Goal: Task Accomplishment & Management: Use online tool/utility

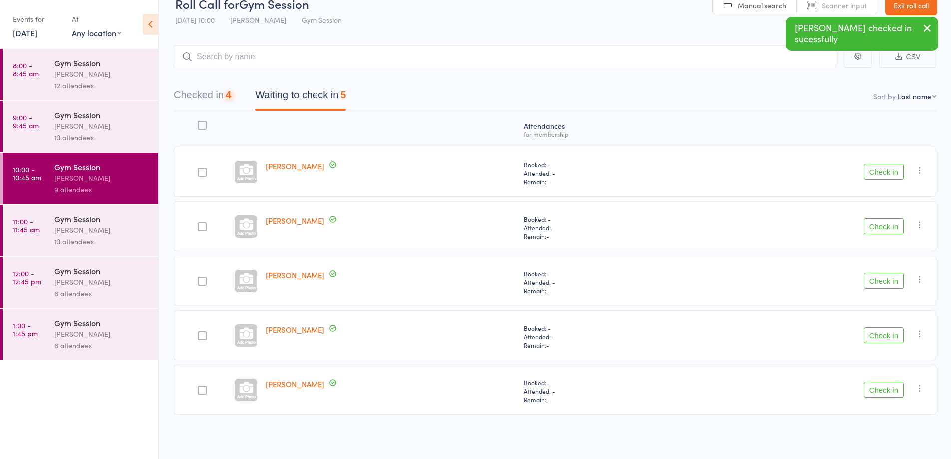
scroll to position [18, 0]
click at [884, 110] on nav "Checked in 4 Waiting to check in 5" at bounding box center [555, 97] width 786 height 26
click at [886, 171] on button "Check in" at bounding box center [884, 172] width 40 height 16
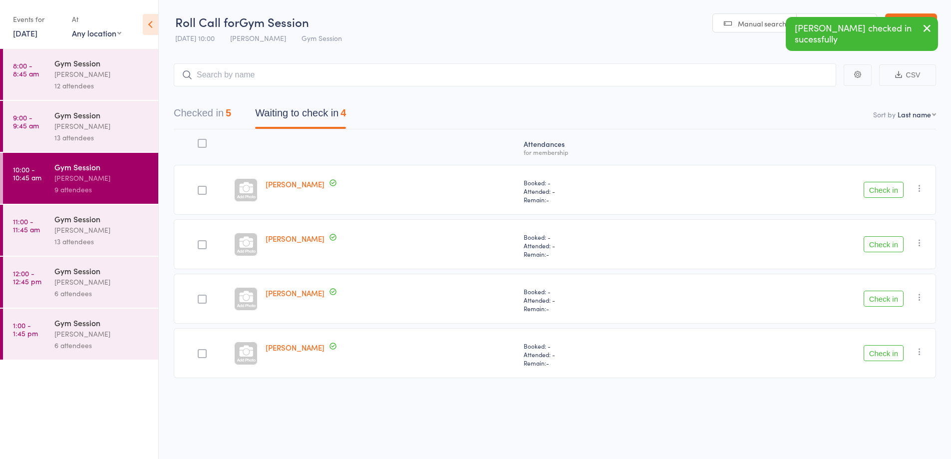
click at [878, 192] on button "Check in" at bounding box center [884, 190] width 40 height 16
click at [880, 190] on button "Check in" at bounding box center [884, 190] width 40 height 16
click at [890, 191] on button "Check in" at bounding box center [884, 190] width 40 height 16
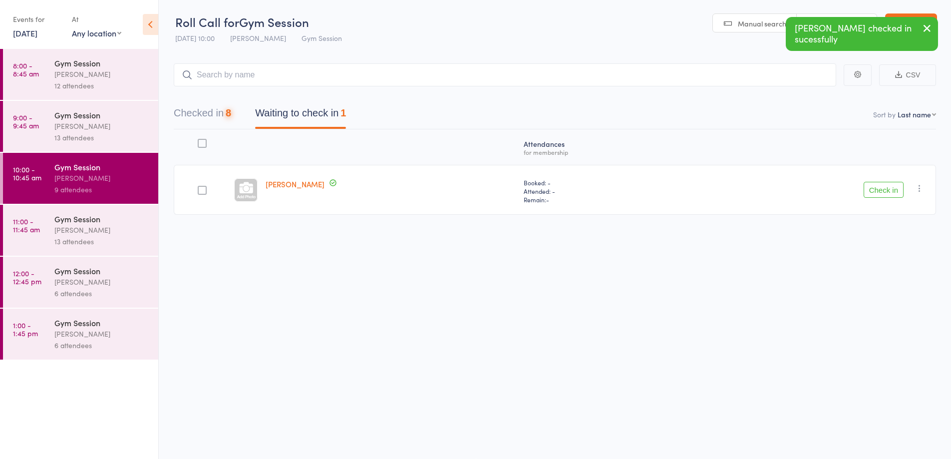
click at [891, 191] on button "Check in" at bounding box center [884, 190] width 40 height 16
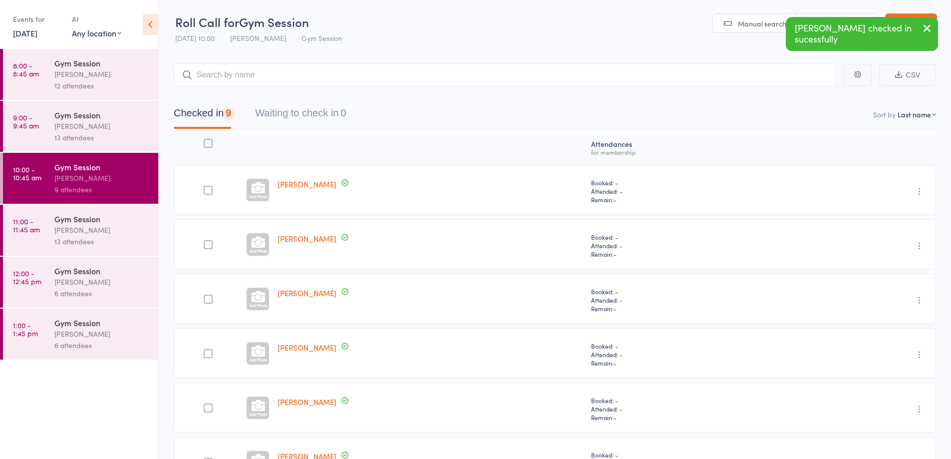
click at [114, 252] on div "Gym Session Vanessa Gaynor 13 attendees" at bounding box center [106, 230] width 104 height 51
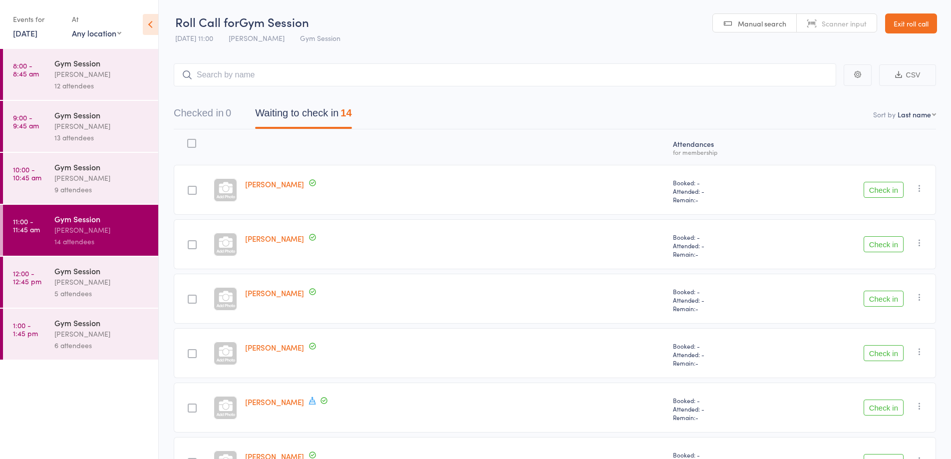
click at [313, 401] on icon at bounding box center [312, 400] width 9 height 9
click at [346, 416] on div "Carleen Divall Member has a birthday this week: September 20th" at bounding box center [455, 407] width 428 height 50
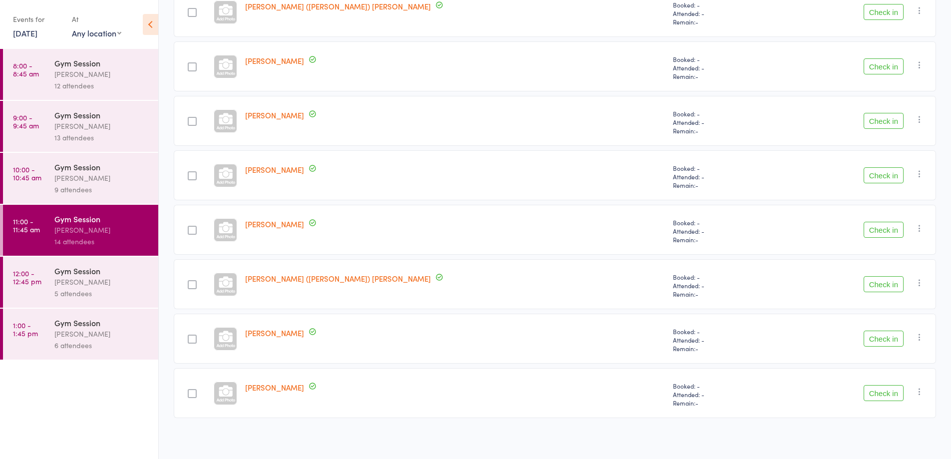
scroll to position [508, 0]
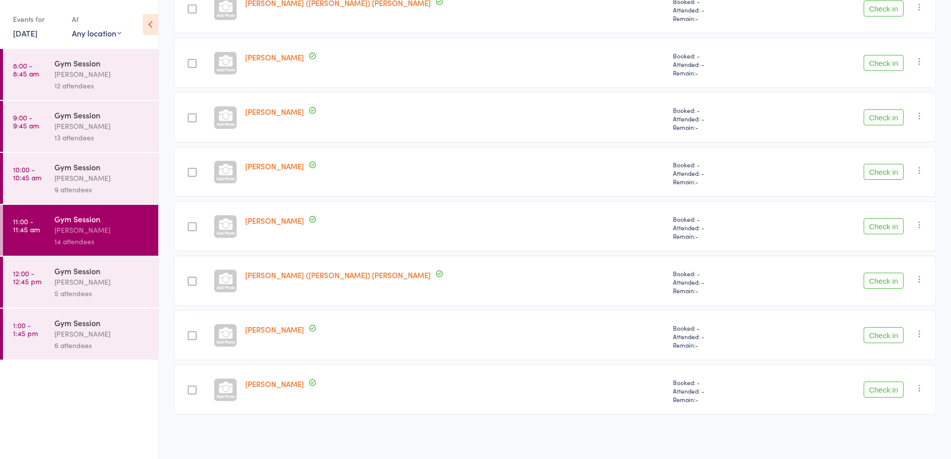
click at [265, 250] on div "Heather Rademaker" at bounding box center [455, 226] width 428 height 50
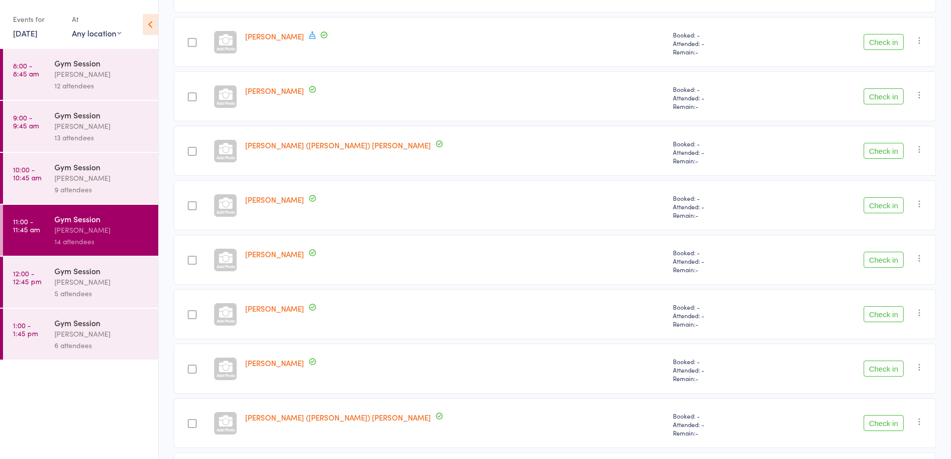
scroll to position [0, 0]
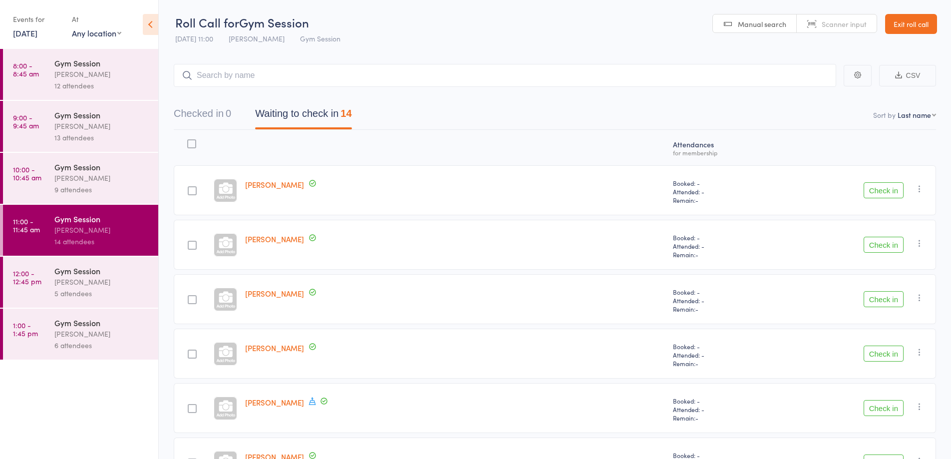
click at [449, 281] on div "Judy Burns" at bounding box center [455, 299] width 428 height 50
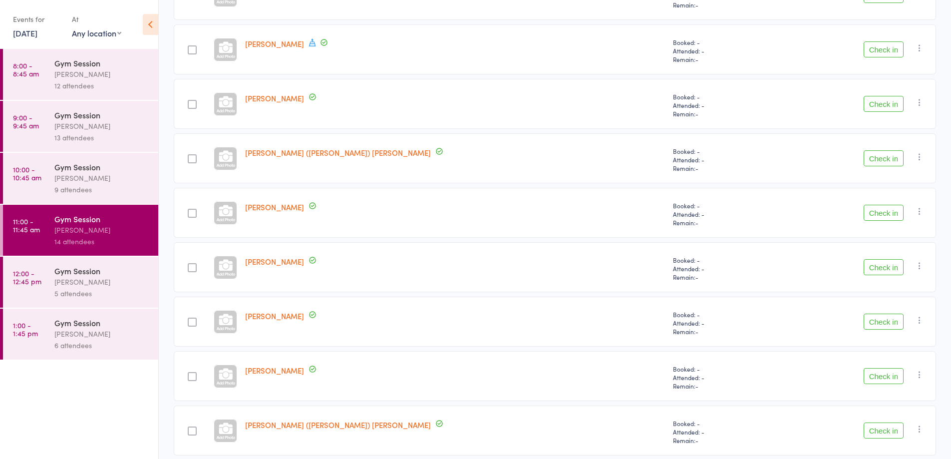
scroll to position [360, 0]
click at [880, 375] on button "Check in" at bounding box center [884, 374] width 40 height 16
click at [882, 377] on button "Check in" at bounding box center [884, 374] width 40 height 16
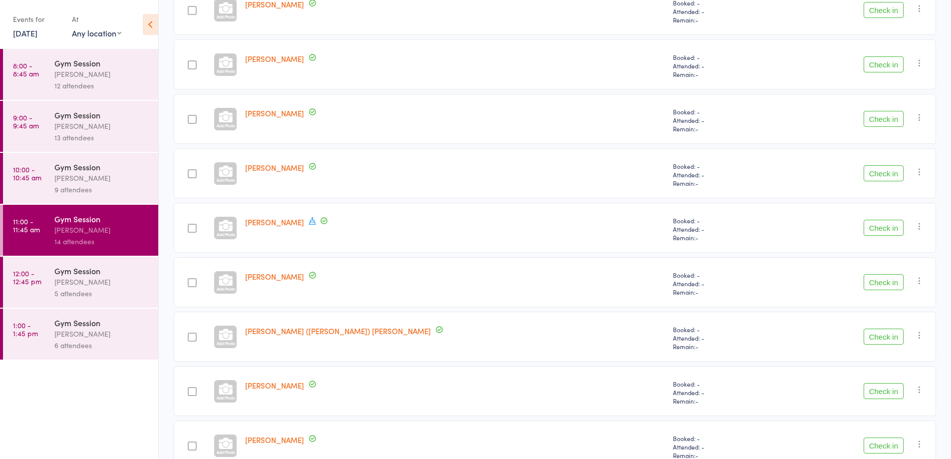
scroll to position [176, 0]
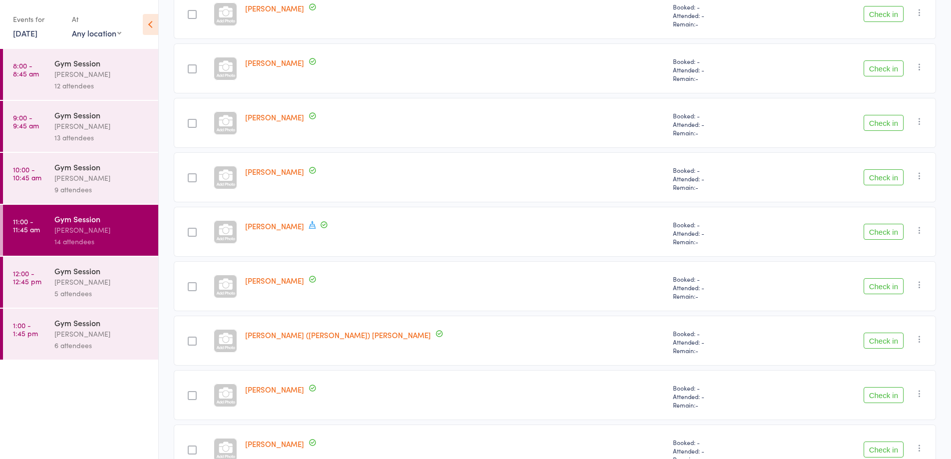
click at [886, 178] on button "Check in" at bounding box center [884, 177] width 40 height 16
click at [874, 13] on button "Check in" at bounding box center [884, 14] width 40 height 16
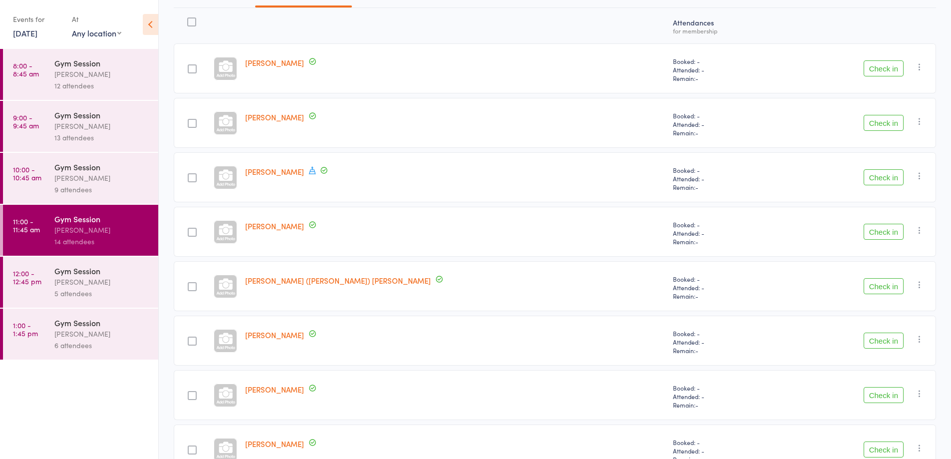
click at [890, 174] on button "Check in" at bounding box center [884, 177] width 40 height 16
click at [884, 178] on button "Check in" at bounding box center [884, 177] width 40 height 16
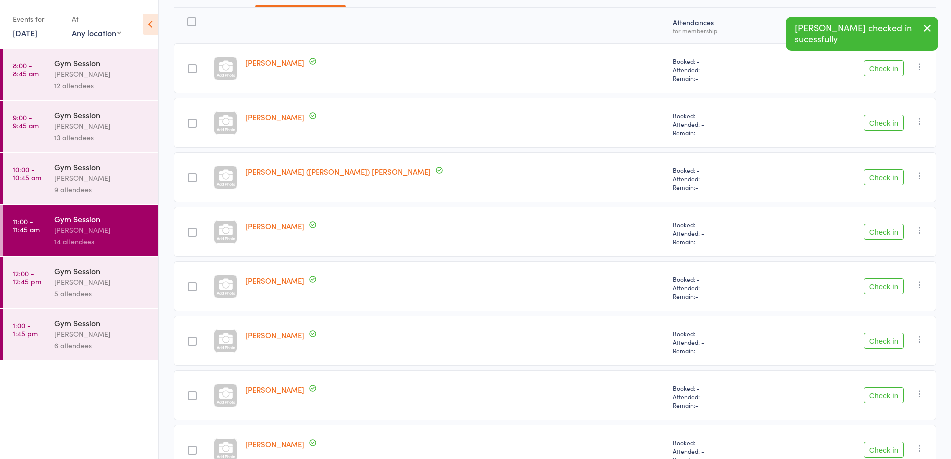
click at [892, 179] on button "Check in" at bounding box center [884, 177] width 40 height 16
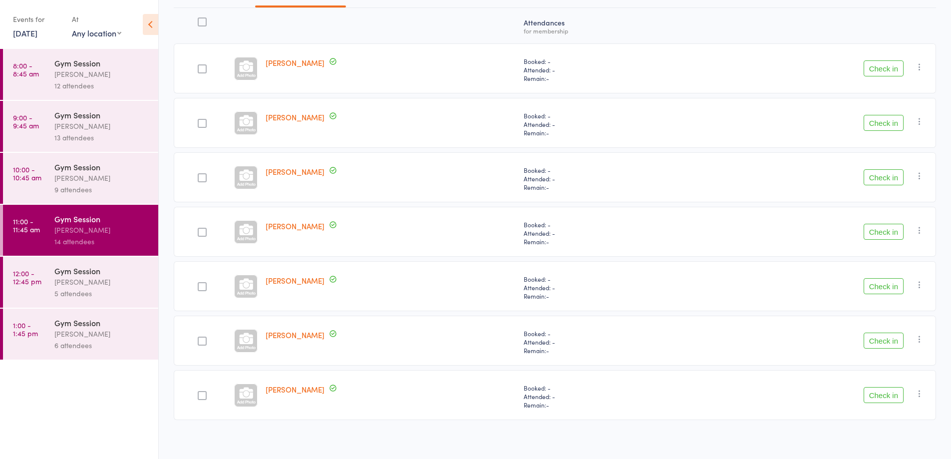
click at [877, 342] on button "Check in" at bounding box center [884, 340] width 40 height 16
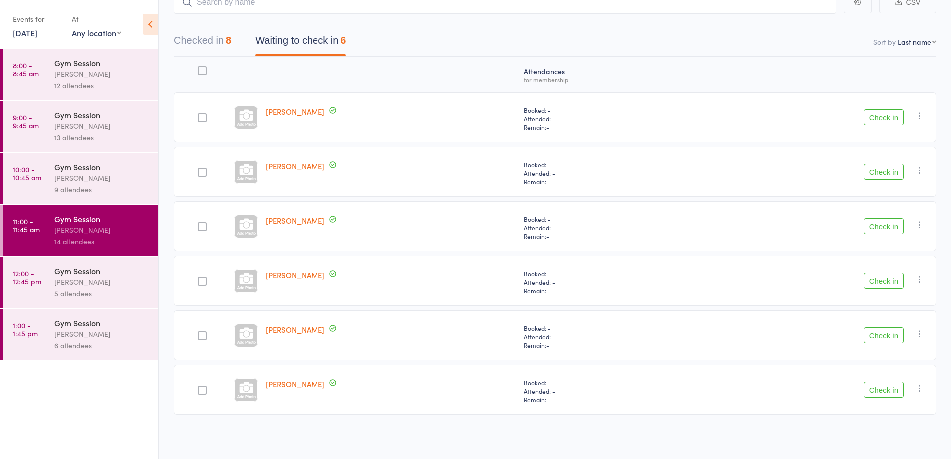
click at [887, 172] on button "Check in" at bounding box center [884, 172] width 40 height 16
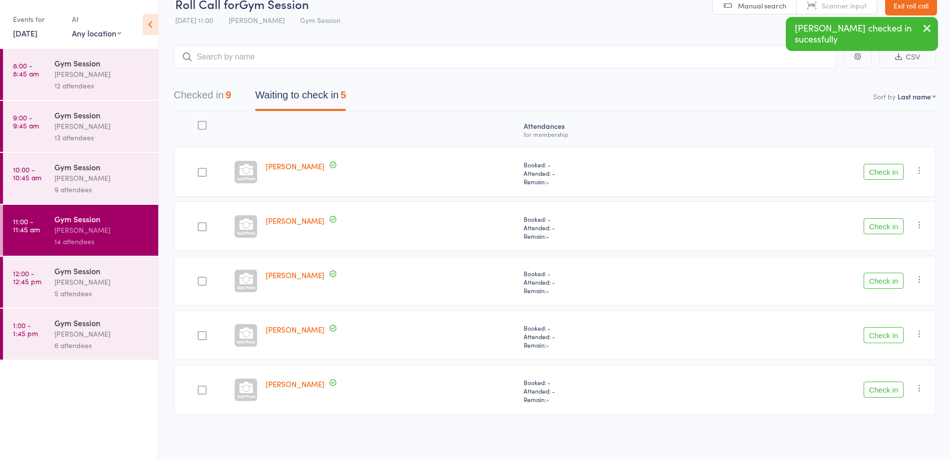
click at [873, 188] on div "Check in Check in Send message Add Note Add Task Add Flag Remove Mark absent" at bounding box center [812, 172] width 247 height 50
click at [882, 230] on button "Check in" at bounding box center [884, 226] width 40 height 16
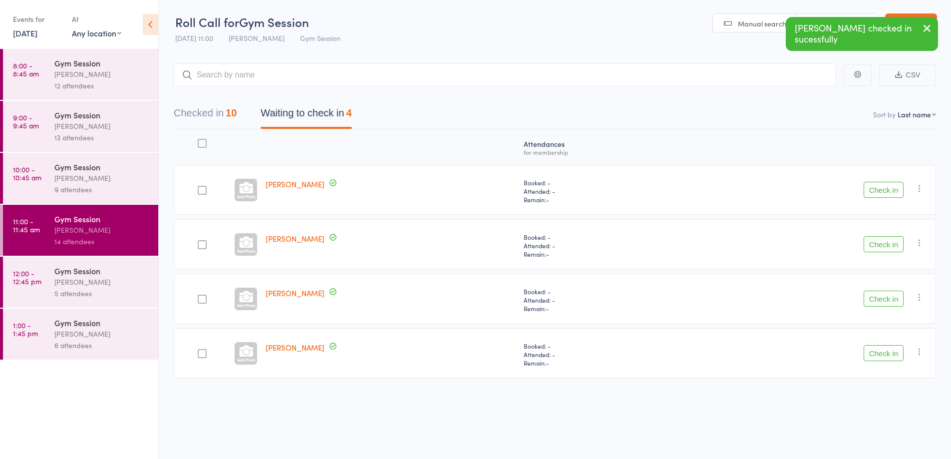
click at [876, 242] on button "Check in" at bounding box center [884, 244] width 40 height 16
click at [885, 240] on button "Check in" at bounding box center [884, 244] width 40 height 16
click at [877, 242] on button "Check in" at bounding box center [884, 244] width 40 height 16
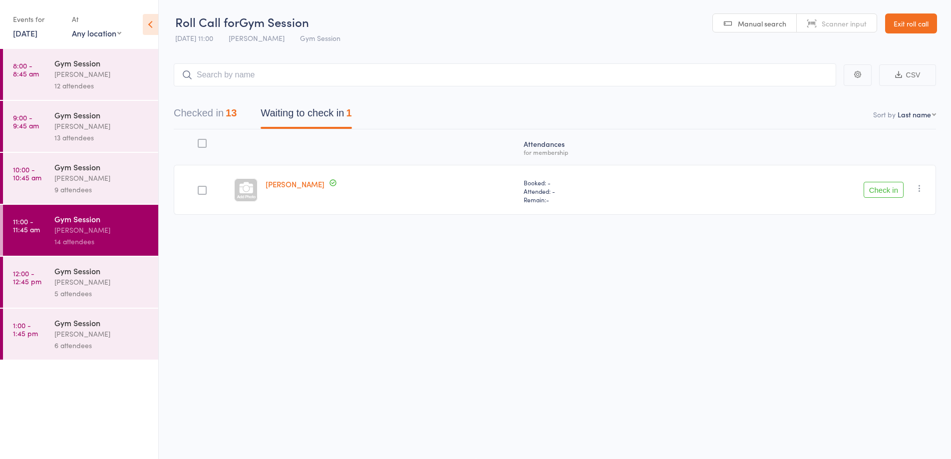
click at [878, 186] on button "Check in" at bounding box center [884, 190] width 40 height 16
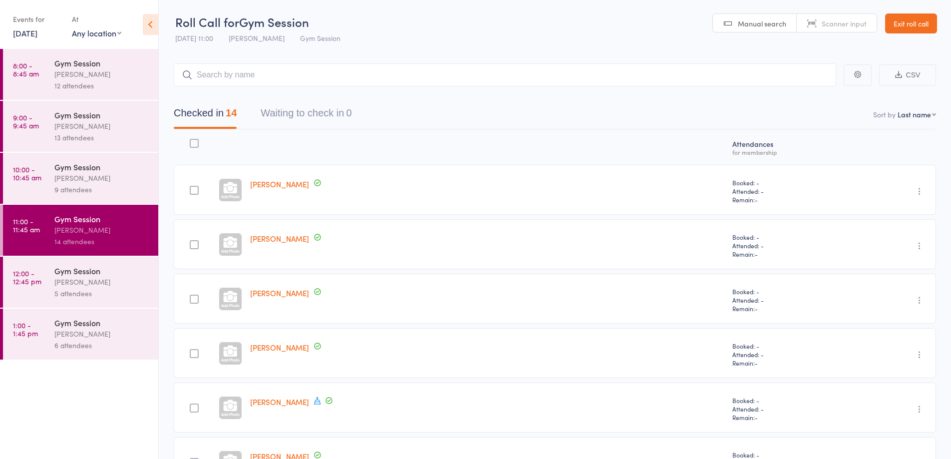
click at [69, 284] on div "Vanessa Gaynor" at bounding box center [101, 281] width 95 height 11
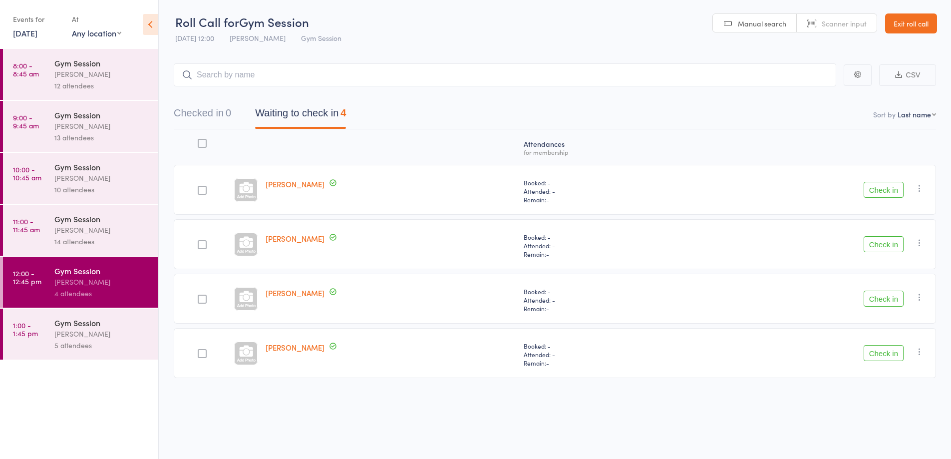
click at [204, 246] on div at bounding box center [202, 244] width 9 height 9
click at [200, 242] on input "checkbox" at bounding box center [200, 242] width 0 height 0
click at [880, 244] on button "Check in" at bounding box center [884, 244] width 40 height 16
click at [880, 245] on button "Check in" at bounding box center [884, 244] width 40 height 16
click at [202, 193] on div at bounding box center [202, 190] width 9 height 9
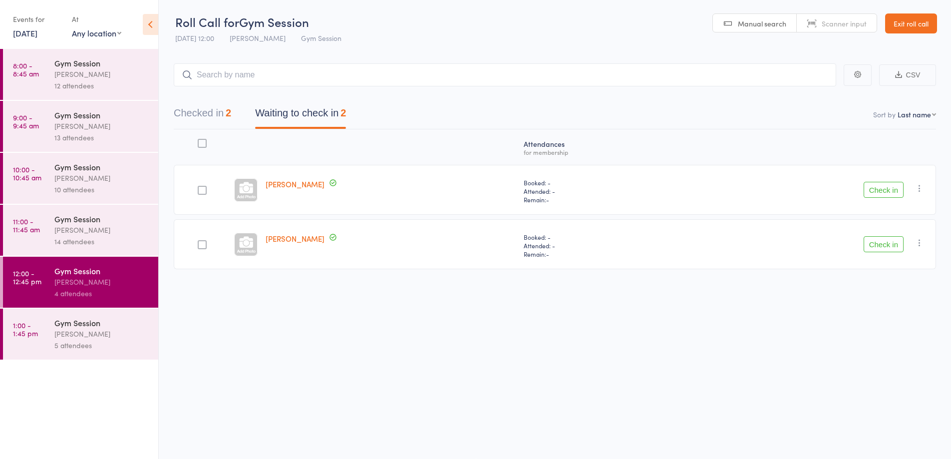
click at [200, 187] on input "checkbox" at bounding box center [200, 187] width 0 height 0
click at [913, 218] on div "Atten­dances for membership Marcia Cameron Booked: - Attended: - Remain: - Chec…" at bounding box center [555, 201] width 762 height 144
click at [896, 196] on button "Check in" at bounding box center [884, 190] width 40 height 16
click at [894, 236] on button "Check in" at bounding box center [884, 244] width 40 height 16
click at [878, 236] on button "Check in" at bounding box center [884, 244] width 40 height 16
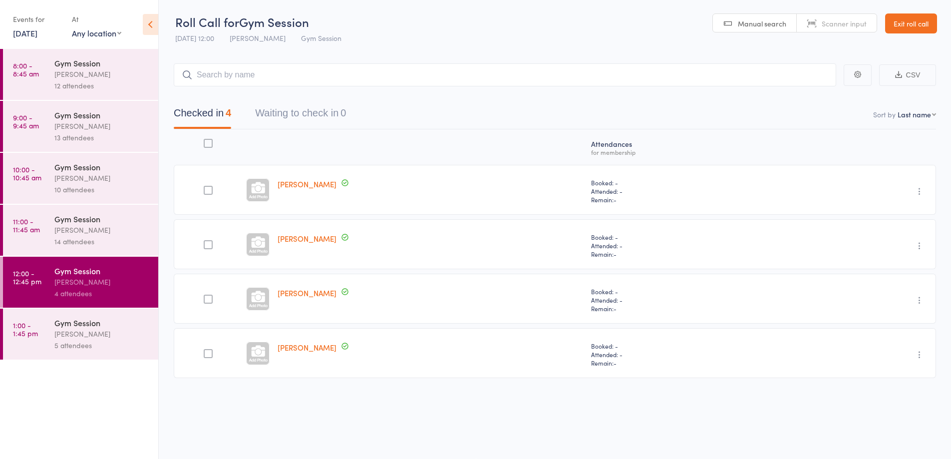
click at [209, 190] on div at bounding box center [208, 190] width 9 height 9
click at [206, 187] on input "checkbox" at bounding box center [206, 187] width 0 height 0
click at [316, 367] on div "[PERSON_NAME]" at bounding box center [431, 353] width 314 height 50
click at [858, 354] on div "Undo check-in Send message Add Note Add Task Add Flag Remove Mark absent" at bounding box center [864, 353] width 143 height 50
click at [315, 349] on link "[PERSON_NAME]" at bounding box center [307, 347] width 59 height 10
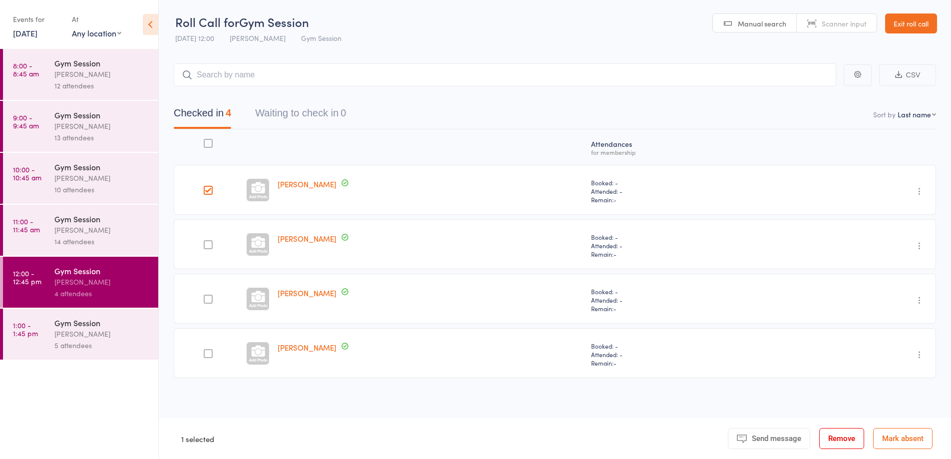
click at [208, 190] on div at bounding box center [208, 190] width 9 height 9
click at [206, 187] on input "checkbox" at bounding box center [206, 187] width 0 height 0
